Goal: Navigation & Orientation: Find specific page/section

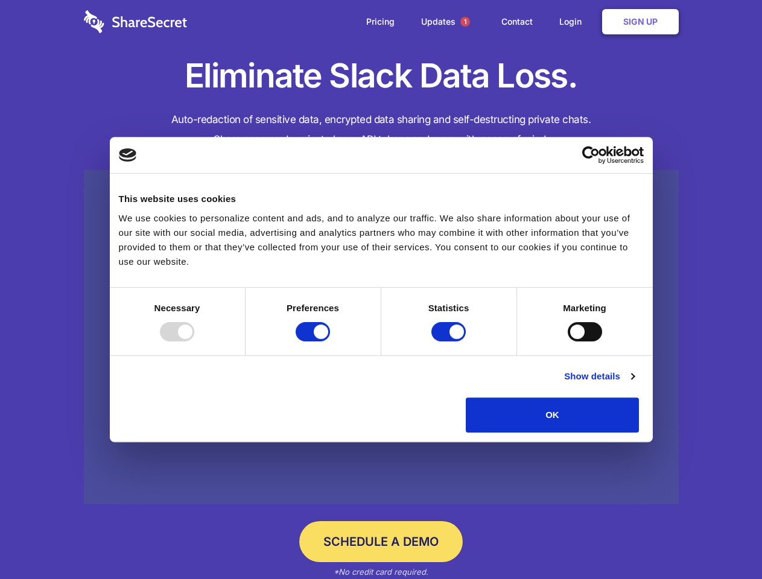
click at [194, 341] on div at bounding box center [177, 331] width 34 height 19
click at [330, 341] on input "Preferences" at bounding box center [313, 331] width 34 height 19
checkbox input "false"
click at [450, 341] on input "Statistics" at bounding box center [448, 331] width 34 height 19
checkbox input "false"
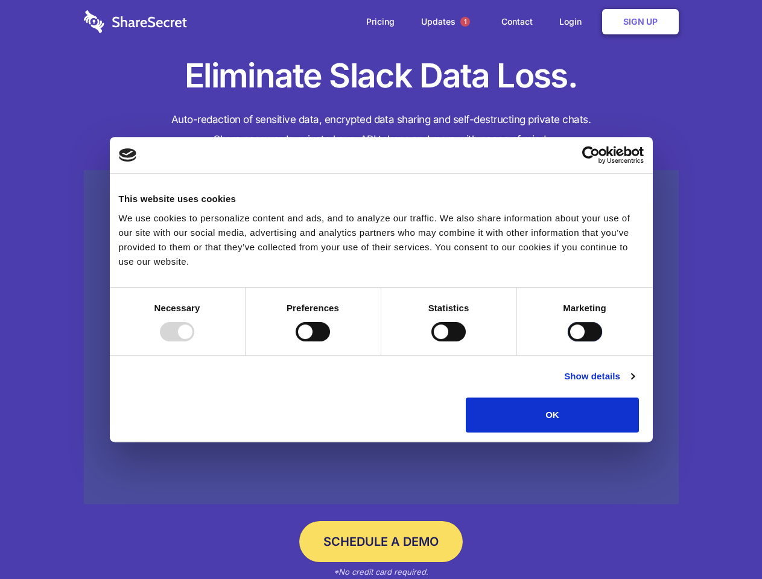
click at [568, 341] on input "Marketing" at bounding box center [585, 331] width 34 height 19
checkbox input "true"
click at [634, 384] on link "Show details" at bounding box center [599, 376] width 70 height 14
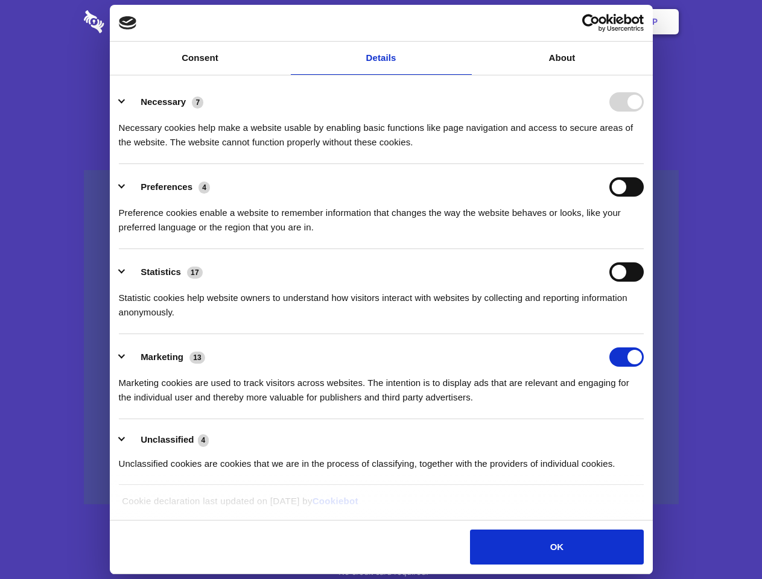
click at [644, 164] on li "Necessary 7 Necessary cookies help make a website usable by enabling basic func…" at bounding box center [381, 121] width 525 height 85
click at [464, 22] on span "1" at bounding box center [465, 22] width 10 height 10
